Goal: Information Seeking & Learning: Check status

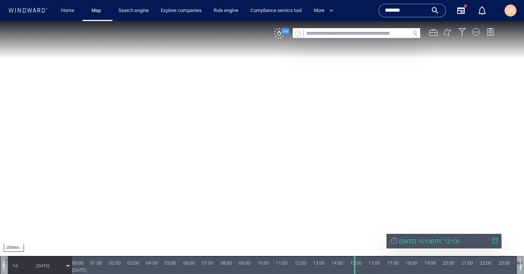
click at [406, 9] on input "*******" at bounding box center [406, 10] width 43 height 11
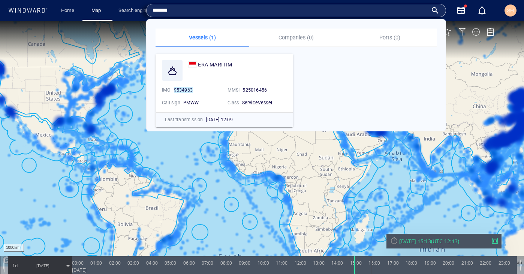
paste input "text"
type input "*******"
click at [234, 60] on div "FRONT CASCADE" at bounding box center [219, 64] width 43 height 9
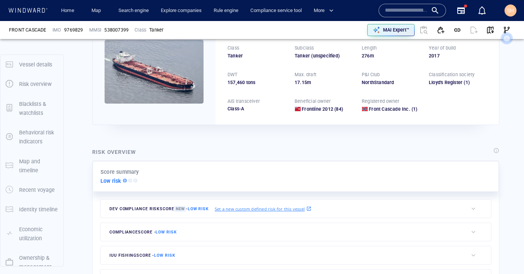
scroll to position [20, 0]
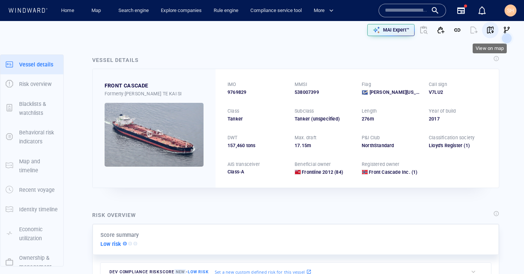
click at [491, 30] on span "button" at bounding box center [491, 30] width 8 height 8
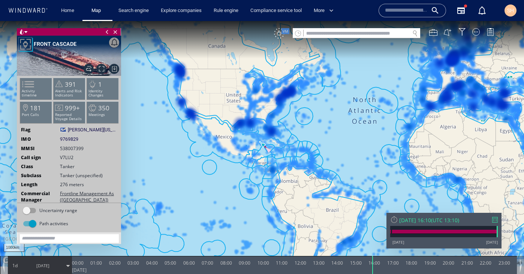
click at [282, 35] on div "VM" at bounding box center [279, 33] width 11 height 11
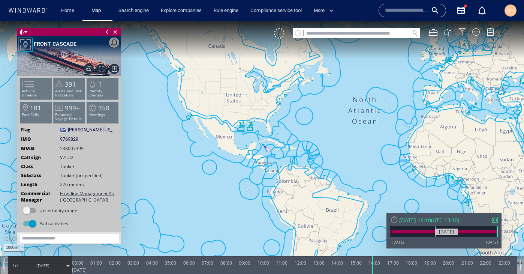
click at [436, 227] on div at bounding box center [444, 231] width 108 height 11
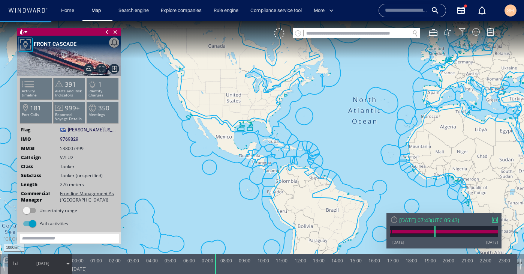
click at [431, 218] on div "Mon 16/11/2020 07:43" at bounding box center [415, 219] width 32 height 7
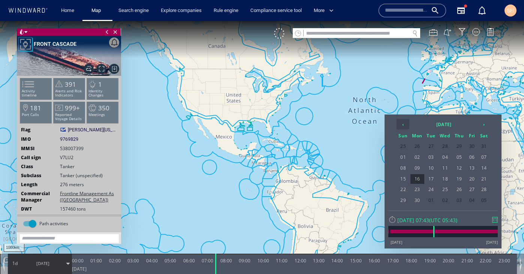
click at [402, 125] on th "‹" at bounding box center [403, 124] width 13 height 11
click at [441, 126] on th "2020 October" at bounding box center [444, 124] width 68 height 11
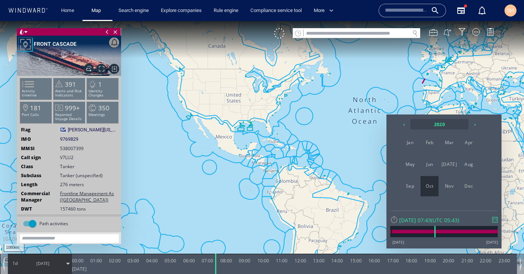
click at [445, 127] on th "2020" at bounding box center [440, 124] width 58 height 11
click at [433, 168] on span "2025" at bounding box center [430, 164] width 18 height 20
click at [415, 184] on span "Sep" at bounding box center [410, 186] width 18 height 20
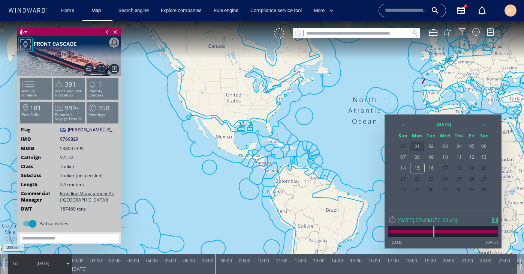
click at [420, 147] on span "01" at bounding box center [418, 146] width 14 height 10
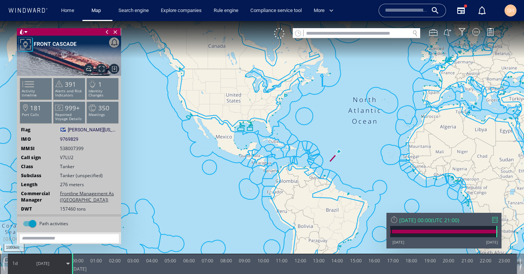
click at [497, 220] on div at bounding box center [495, 220] width 6 height 6
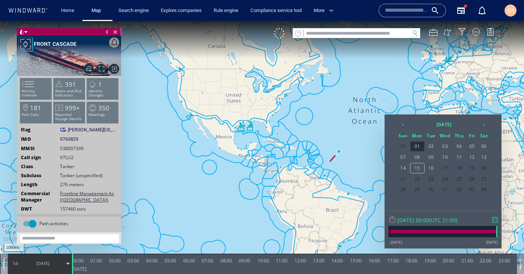
click at [497, 220] on div at bounding box center [495, 220] width 6 height 6
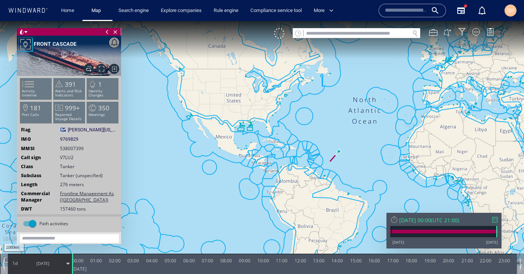
click at [19, 266] on span "1d" at bounding box center [15, 263] width 11 height 6
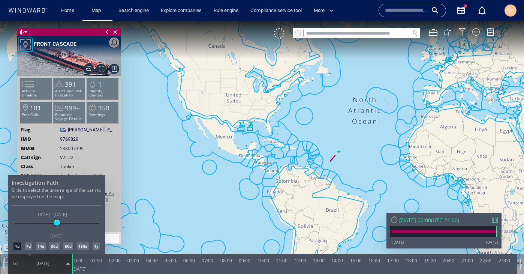
click at [30, 246] on div "7d" at bounding box center [29, 246] width 8 height 8
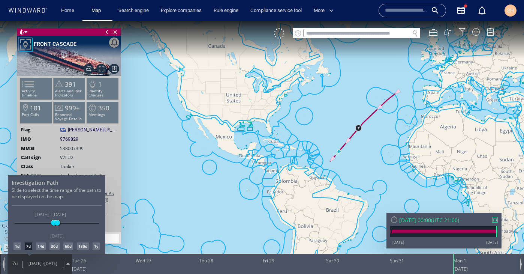
click at [361, 135] on div at bounding box center [262, 147] width 524 height 253
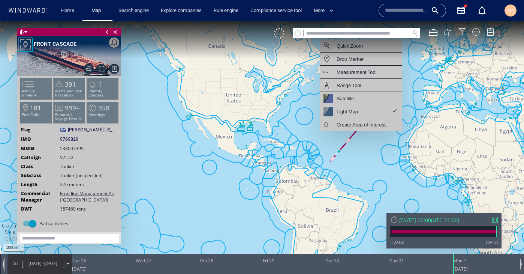
click at [361, 135] on canvas "Map" at bounding box center [262, 143] width 524 height 245
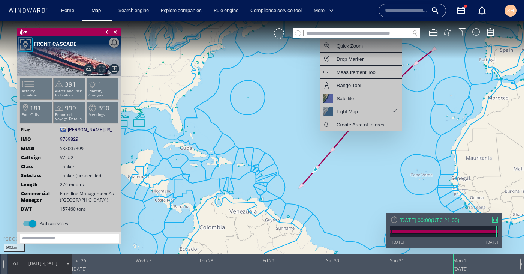
click at [361, 135] on canvas "Map" at bounding box center [262, 143] width 524 height 245
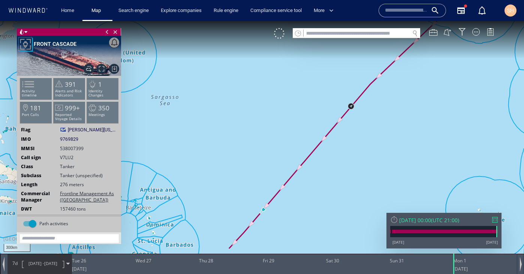
click at [429, 222] on div "Mon 01/09/2025 00:00" at bounding box center [415, 219] width 32 height 7
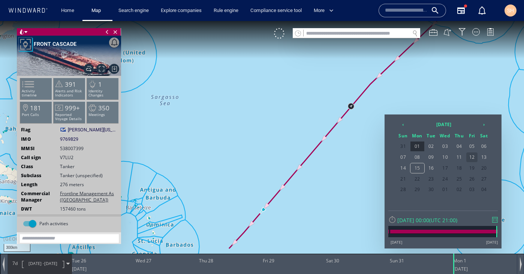
click at [475, 157] on span "12" at bounding box center [472, 157] width 11 height 10
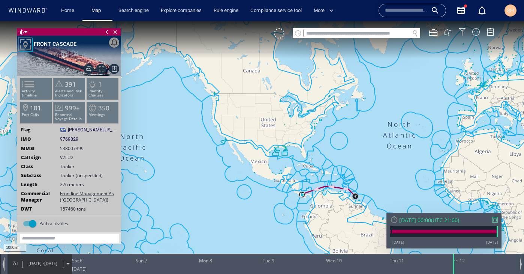
drag, startPoint x: 340, startPoint y: 195, endPoint x: 341, endPoint y: 185, distance: 10.9
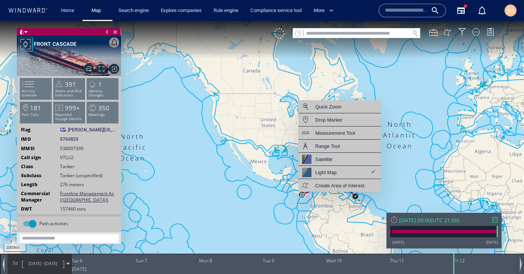
click at [287, 207] on canvas "Map" at bounding box center [262, 143] width 524 height 245
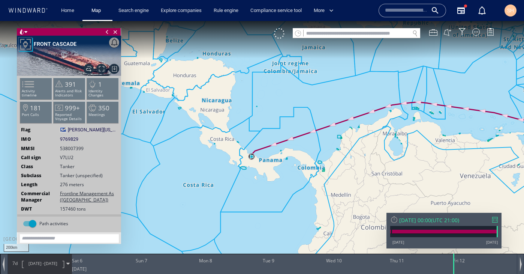
drag, startPoint x: 326, startPoint y: 199, endPoint x: 408, endPoint y: 183, distance: 82.8
click at [408, 183] on canvas "Map" at bounding box center [262, 143] width 524 height 245
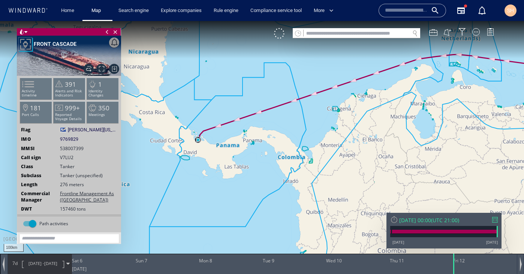
drag, startPoint x: 269, startPoint y: 179, endPoint x: 384, endPoint y: 201, distance: 118.0
click at [384, 201] on canvas "Map" at bounding box center [262, 143] width 524 height 245
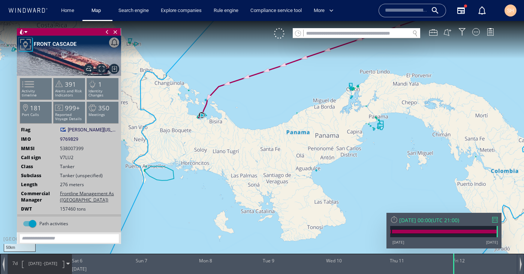
drag, startPoint x: 342, startPoint y: 193, endPoint x: 475, endPoint y: 216, distance: 134.7
click at [475, 21] on div "50km © Mapbox © OpenStreetMap Improve this map 0 0 Fri 5 September 2025 Sat 6 S…" at bounding box center [262, 21] width 524 height 0
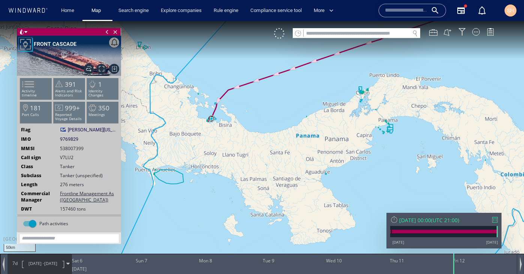
drag, startPoint x: 255, startPoint y: 159, endPoint x: 337, endPoint y: 185, distance: 85.6
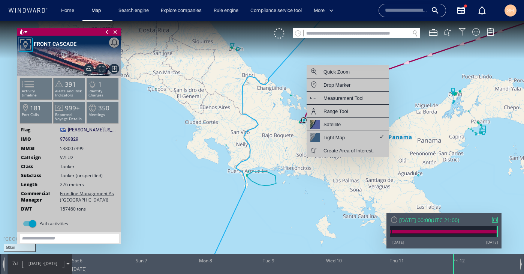
drag, startPoint x: 247, startPoint y: 192, endPoint x: 339, endPoint y: 195, distance: 92.3
click at [339, 195] on canvas "Map" at bounding box center [262, 143] width 524 height 245
click at [336, 194] on canvas "Map" at bounding box center [262, 143] width 524 height 245
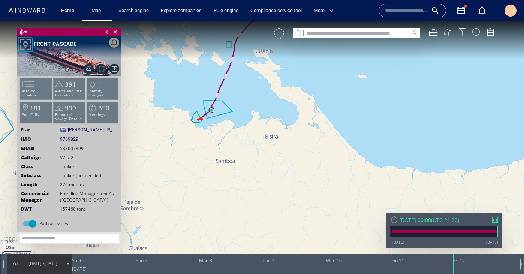
drag, startPoint x: 272, startPoint y: 125, endPoint x: 369, endPoint y: 159, distance: 103.2
click at [369, 159] on canvas "Map" at bounding box center [262, 143] width 524 height 245
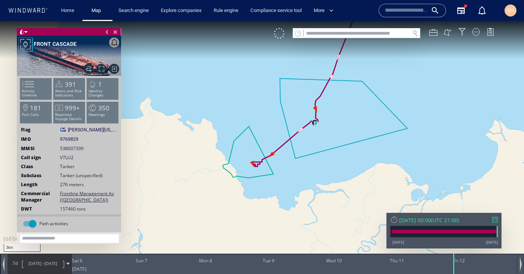
drag, startPoint x: 240, startPoint y: 140, endPoint x: 416, endPoint y: 199, distance: 185.0
click at [417, 200] on canvas "Map" at bounding box center [262, 143] width 524 height 245
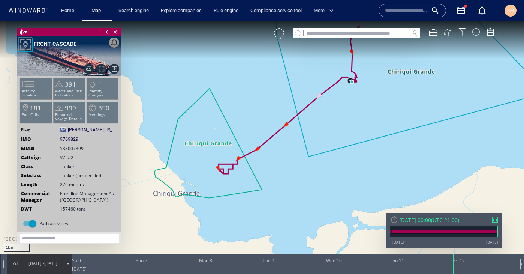
drag, startPoint x: 222, startPoint y: 159, endPoint x: 303, endPoint y: 185, distance: 85.3
click at [303, 185] on canvas "Map" at bounding box center [262, 143] width 524 height 245
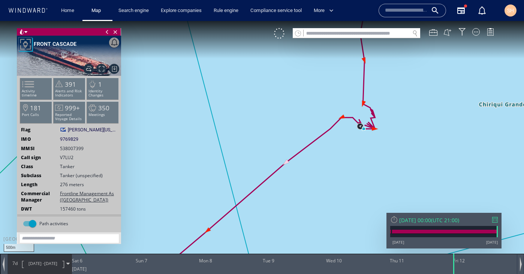
drag, startPoint x: 398, startPoint y: 87, endPoint x: 325, endPoint y: 196, distance: 131.2
click at [324, 196] on canvas "Map" at bounding box center [262, 143] width 524 height 245
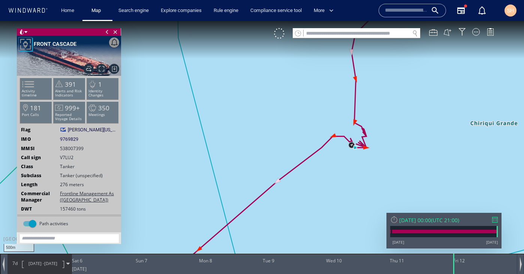
drag, startPoint x: 356, startPoint y: 155, endPoint x: 342, endPoint y: 185, distance: 32.5
click at [342, 185] on canvas "Map" at bounding box center [262, 143] width 524 height 245
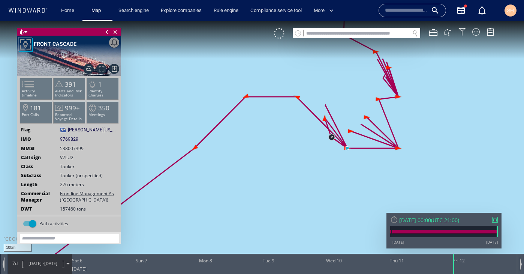
drag, startPoint x: 363, startPoint y: 125, endPoint x: 341, endPoint y: 186, distance: 65.4
click at [341, 186] on canvas "Map" at bounding box center [262, 143] width 524 height 245
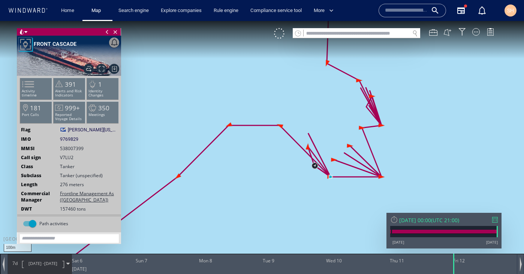
drag, startPoint x: 345, startPoint y: 166, endPoint x: 326, endPoint y: 200, distance: 39.3
click at [326, 200] on canvas "Map" at bounding box center [262, 143] width 524 height 245
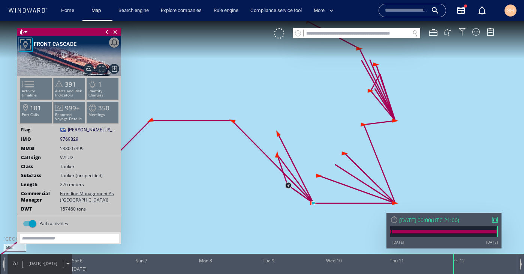
drag, startPoint x: 336, startPoint y: 167, endPoint x: 296, endPoint y: 193, distance: 47.5
click at [296, 193] on canvas "Map" at bounding box center [262, 143] width 524 height 245
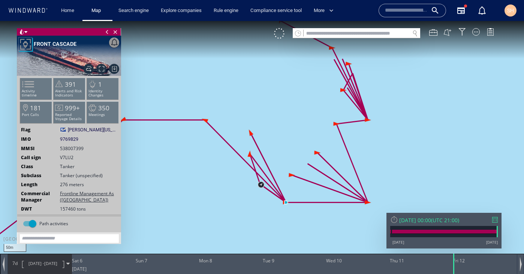
drag, startPoint x: 328, startPoint y: 162, endPoint x: 305, endPoint y: 194, distance: 39.5
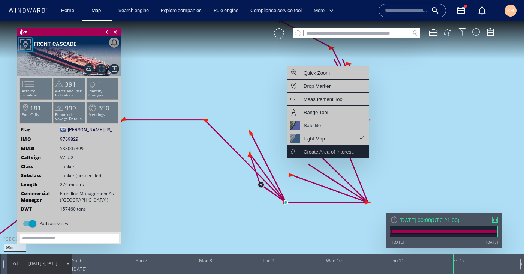
click at [322, 157] on div "Create Area of Interest." at bounding box center [328, 151] width 83 height 13
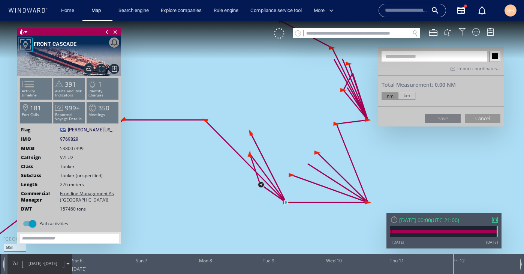
click at [315, 177] on canvas "Map" at bounding box center [262, 143] width 524 height 245
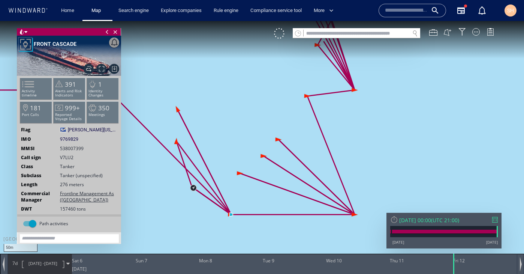
drag, startPoint x: 326, startPoint y: 156, endPoint x: 292, endPoint y: 146, distance: 36.0
click at [292, 146] on canvas "Map" at bounding box center [262, 143] width 524 height 245
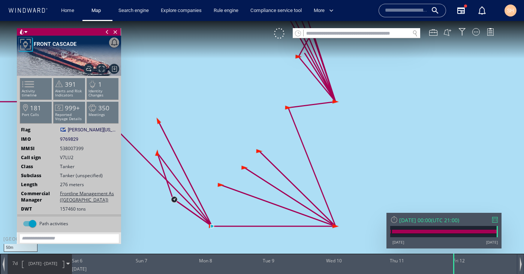
drag, startPoint x: 282, startPoint y: 149, endPoint x: 262, endPoint y: 162, distance: 23.8
click at [263, 161] on canvas "Map" at bounding box center [262, 143] width 524 height 245
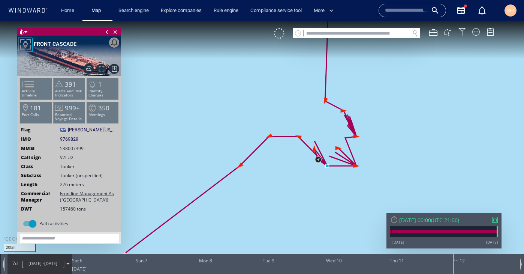
click at [497, 221] on div at bounding box center [495, 220] width 6 height 6
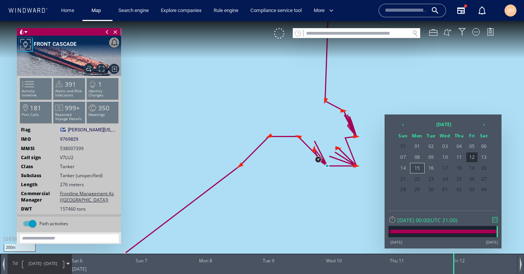
click at [422, 170] on span "15" at bounding box center [418, 168] width 14 height 10
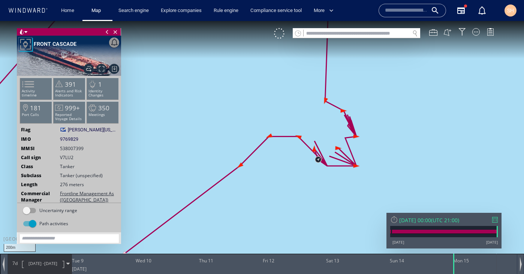
click at [17, 266] on div "7d 08/09/25 - 15/09/25" at bounding box center [40, 263] width 64 height 19
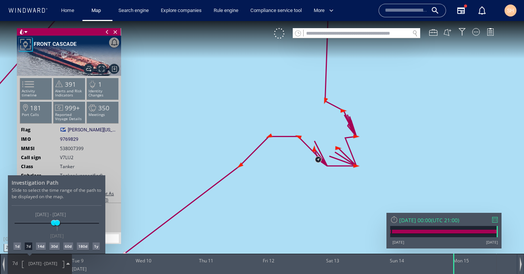
click at [41, 246] on div "14d" at bounding box center [41, 246] width 10 height 8
click at [221, 187] on div at bounding box center [262, 147] width 524 height 253
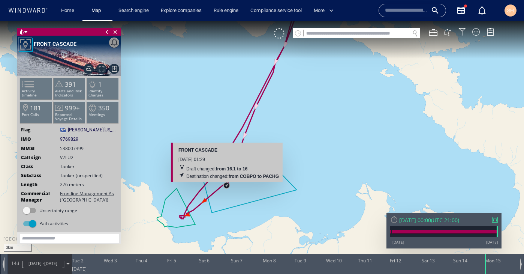
drag, startPoint x: 258, startPoint y: 146, endPoint x: 248, endPoint y: 164, distance: 20.3
click at [248, 164] on div "FRONT CASCADE 12 September 2025 01:29 Draft changed: from 16.1 to 16 Destinatio…" at bounding box center [227, 162] width 112 height 39
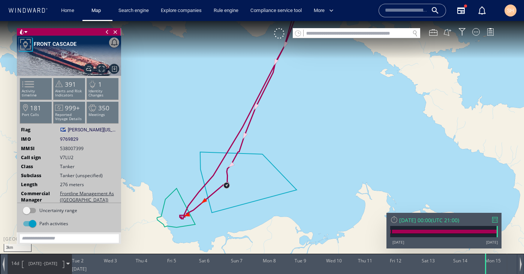
click at [316, 206] on canvas "Map" at bounding box center [262, 143] width 524 height 245
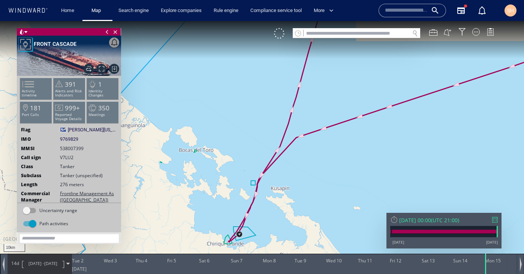
drag, startPoint x: 314, startPoint y: 138, endPoint x: 267, endPoint y: 208, distance: 84.5
click at [267, 208] on canvas "Map" at bounding box center [262, 143] width 524 height 245
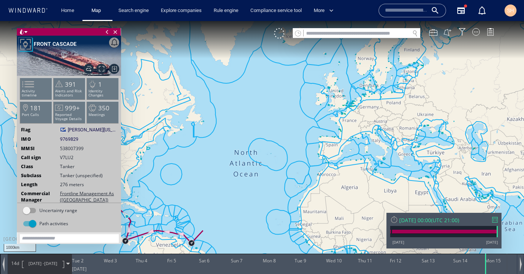
drag, startPoint x: 347, startPoint y: 110, endPoint x: 245, endPoint y: 144, distance: 107.1
click at [245, 143] on canvas "Map" at bounding box center [262, 143] width 524 height 245
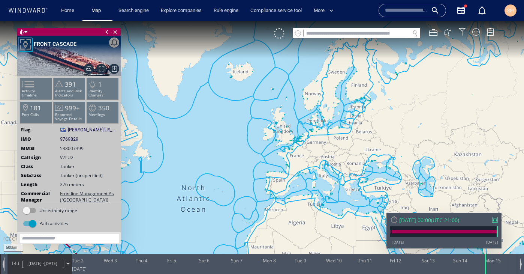
drag, startPoint x: 367, startPoint y: 106, endPoint x: 301, endPoint y: 160, distance: 85.6
click at [301, 160] on canvas "Map" at bounding box center [262, 143] width 524 height 245
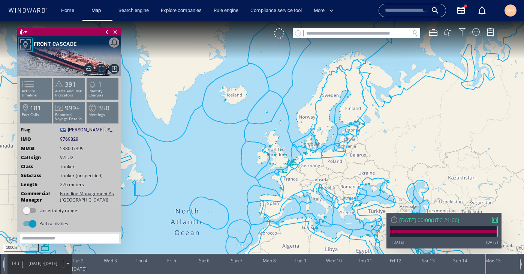
drag, startPoint x: 339, startPoint y: 119, endPoint x: 414, endPoint y: 63, distance: 93.8
click at [415, 63] on canvas "Map" at bounding box center [262, 143] width 524 height 245
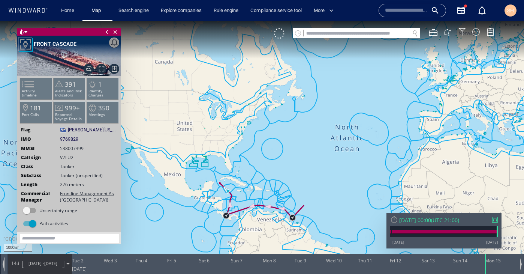
drag, startPoint x: 375, startPoint y: 70, endPoint x: 479, endPoint y: 42, distance: 107.8
click at [479, 42] on canvas "Map" at bounding box center [262, 143] width 524 height 245
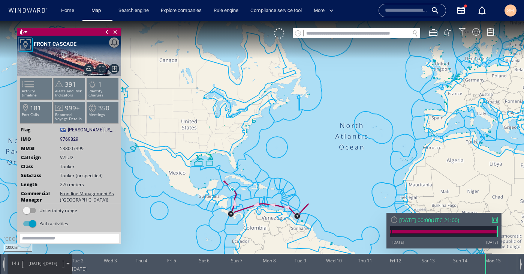
click at [415, 11] on input "text" at bounding box center [406, 10] width 43 height 11
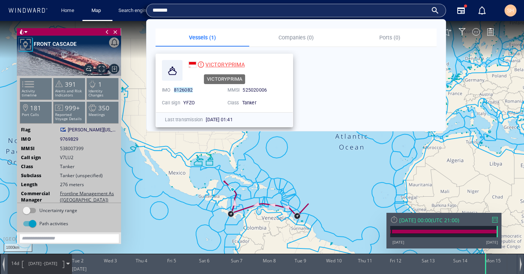
type input "*******"
click at [231, 62] on span "VICTORYPRIMA" at bounding box center [225, 65] width 39 height 6
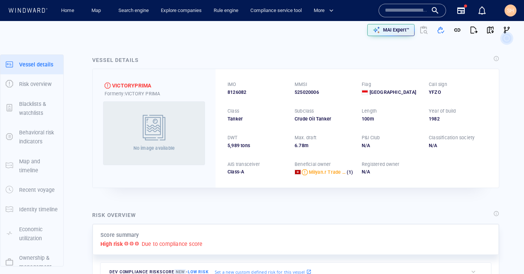
click at [413, 9] on input "text" at bounding box center [406, 10] width 43 height 11
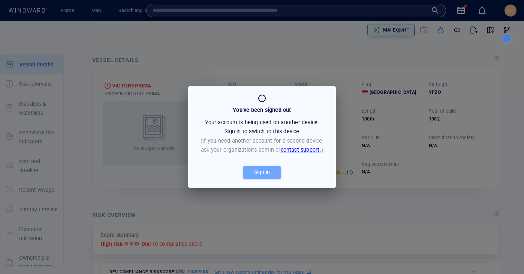
click at [268, 176] on div "Sign in" at bounding box center [262, 172] width 19 height 12
